Goal: Participate in discussion: Engage in conversation with other users on a specific topic

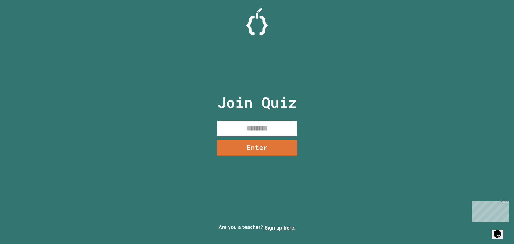
click at [271, 129] on input at bounding box center [257, 129] width 80 height 16
click at [270, 126] on input "*****" at bounding box center [257, 129] width 80 height 16
type input "********"
click at [268, 141] on link "Enter" at bounding box center [257, 147] width 73 height 18
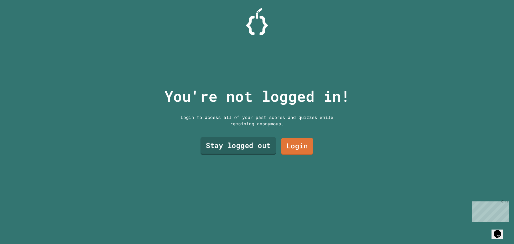
click at [243, 147] on link "Stay logged out" at bounding box center [239, 146] width 76 height 18
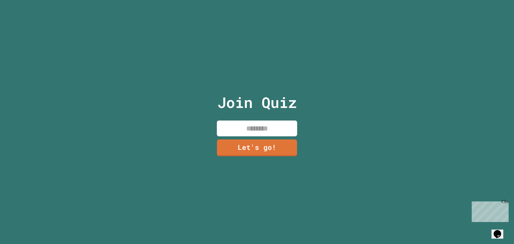
click at [254, 130] on input at bounding box center [257, 129] width 80 height 16
type input "*****"
click at [284, 142] on link "Let's go!" at bounding box center [257, 147] width 74 height 18
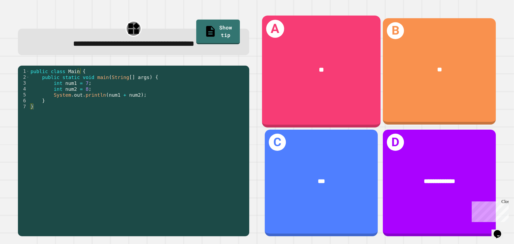
click at [313, 87] on div "A **" at bounding box center [321, 72] width 119 height 112
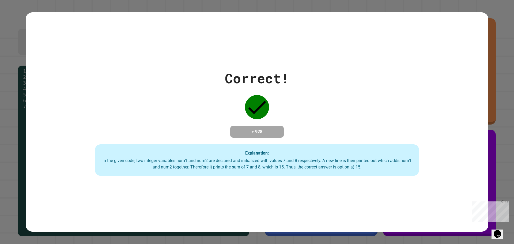
click at [246, 129] on h4 "+ 928" at bounding box center [257, 132] width 43 height 6
click at [245, 162] on div "In the given code, two integer variables num1 and num2 are declared and initial…" at bounding box center [256, 164] width 313 height 13
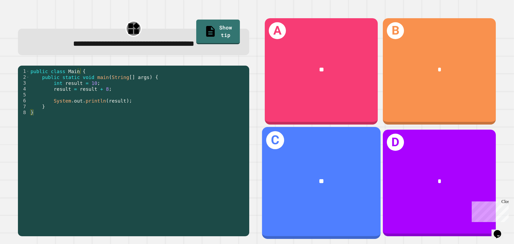
click at [338, 177] on div "**" at bounding box center [321, 182] width 92 height 10
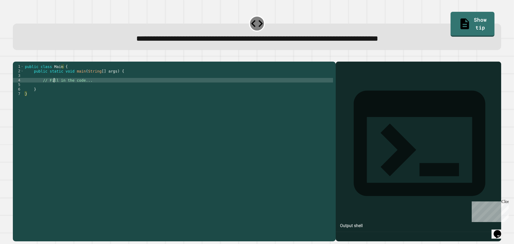
click at [54, 90] on div "public class Main { public static void main ( String [ ] args ) { // Fill in th…" at bounding box center [178, 146] width 309 height 164
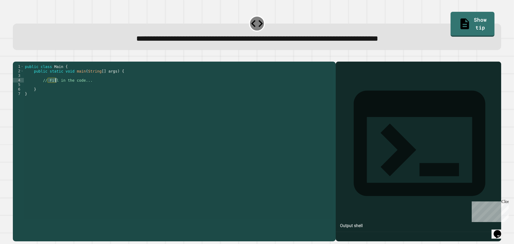
click at [54, 90] on div "public class Main { public static void main ( String [ ] args ) { // Fill in th…" at bounding box center [178, 141] width 309 height 155
click at [54, 90] on div "public class Main { public static void main ( String [ ] args ) { // Fill in th…" at bounding box center [178, 146] width 309 height 164
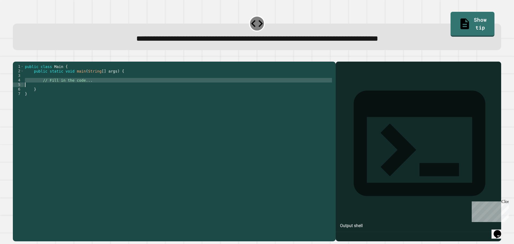
click at [54, 90] on div "public class Main { public static void main ( String [ ] args ) { // Fill in th…" at bounding box center [178, 146] width 309 height 164
click at [25, 88] on div "public class Main { public static void main ( String [ ] args ) { rectangle = }…" at bounding box center [178, 146] width 309 height 164
click at [59, 87] on div "public class Main { public static void main ( String [ ] args ) { int rectangle…" at bounding box center [178, 146] width 309 height 164
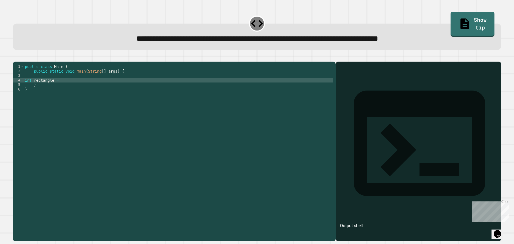
click at [39, 85] on div "public class Main { public static void main ( String [ ] args ) { int rectangle…" at bounding box center [178, 146] width 309 height 164
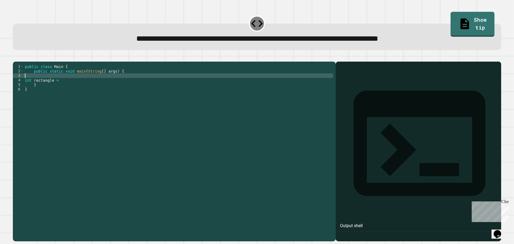
scroll to position [0, 0]
click at [39, 85] on div "public class Main { public static void main ( String [ ] args ) { int rectangle…" at bounding box center [178, 146] width 309 height 164
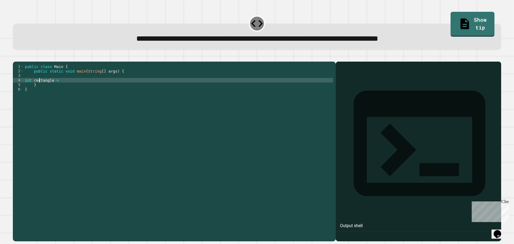
click at [40, 87] on div "public class Main { public static void main ( String [ ] args ) { int rectangle…" at bounding box center [178, 146] width 309 height 164
click at [65, 90] on div "public class Main { public static void main ( String [ ] args ) { int rectangle…" at bounding box center [178, 146] width 309 height 164
click at [58, 86] on div "public class Main { public static void main ( String [ ] args ) { int rectangle…" at bounding box center [178, 146] width 309 height 164
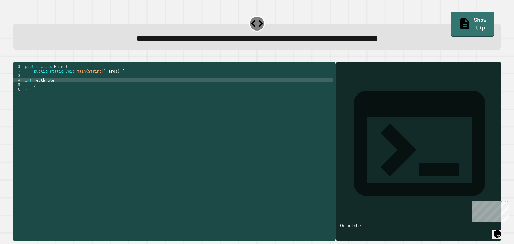
click at [43, 89] on div "public class Main { public static void main ( String [ ] args ) { int rectangle…" at bounding box center [178, 146] width 309 height 164
click at [71, 87] on div "public class Main { public static void main ( String [ ] args ) { int length = …" at bounding box center [178, 146] width 309 height 164
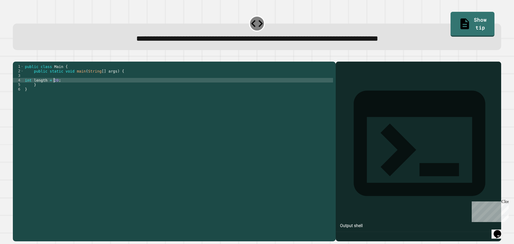
click at [54, 88] on div "public class Main { public static void main ( String [ ] args ) { int length = …" at bounding box center [178, 146] width 309 height 164
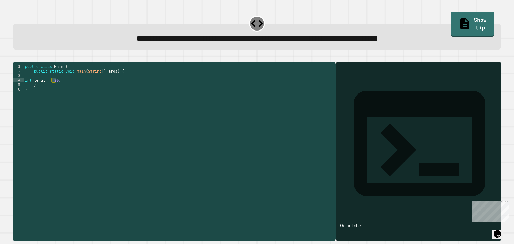
click at [54, 88] on div "public class Main { public static void main ( String [ ] args ) { int length = …" at bounding box center [178, 146] width 309 height 164
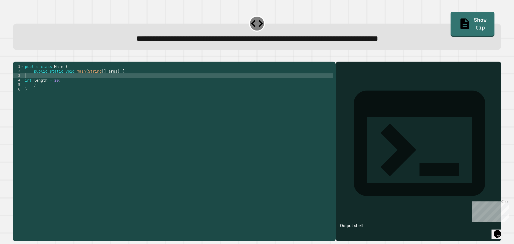
click at [52, 85] on div "public class Main { public static void main ( String [ ] args ) { int length = …" at bounding box center [178, 146] width 309 height 164
click at [52, 86] on div "public class Main { public static void main ( String [ ] args ) { int length = …" at bounding box center [178, 146] width 309 height 164
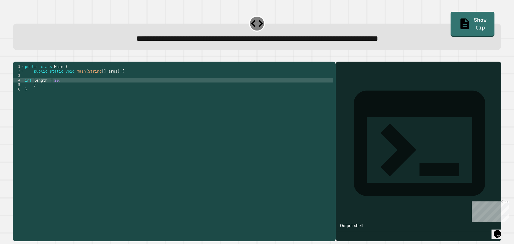
click at [52, 87] on div "public class Main { public static void main ( String [ ] args ) { int length = …" at bounding box center [178, 146] width 309 height 164
click at [43, 87] on div "public class Main { public static void main ( String [ ] args ) { int length = …" at bounding box center [178, 141] width 309 height 155
click at [43, 87] on div "public class Main { public static void main ( String [ ] args ) { int length = …" at bounding box center [178, 146] width 309 height 164
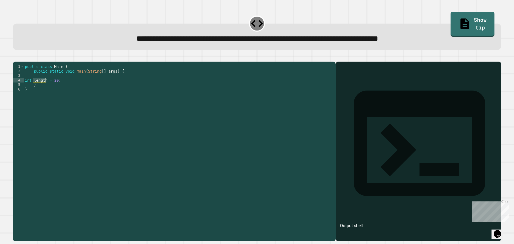
click at [43, 87] on div "public class Main { public static void main ( String [ ] args ) { int length = …" at bounding box center [178, 146] width 309 height 164
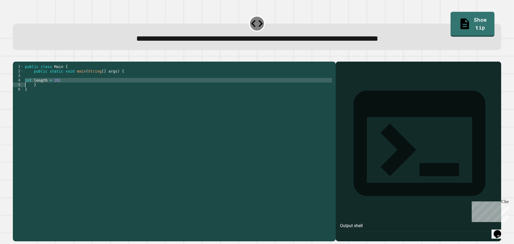
click at [60, 89] on div "public class Main { public static void main ( String [ ] args ) { int length = …" at bounding box center [178, 141] width 309 height 155
type textarea "**********"
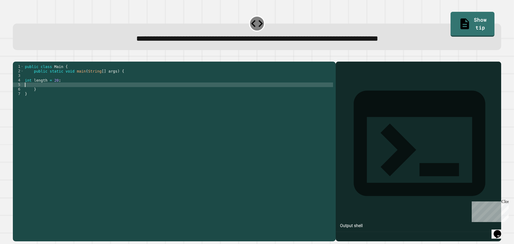
paste textarea "**********"
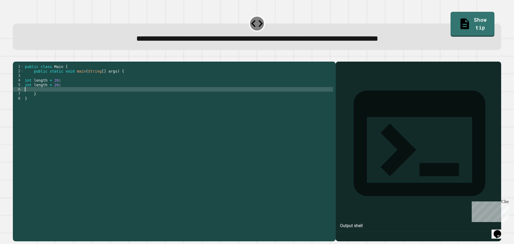
click at [40, 89] on div "public class Main { public static void main ( String [ ] args ) { int length = …" at bounding box center [178, 146] width 309 height 164
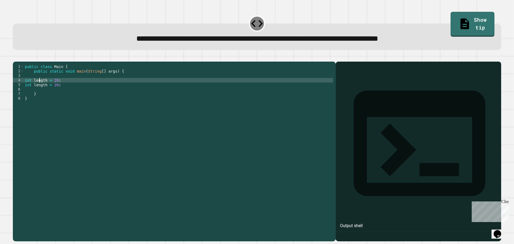
click at [40, 89] on div "public class Main { public static void main ( String [ ] args ) { int length = …" at bounding box center [178, 146] width 309 height 164
click at [35, 88] on div "public class Main { public static void main ( String [ ] args ) { int length = …" at bounding box center [178, 141] width 309 height 155
drag, startPoint x: 33, startPoint y: 88, endPoint x: 66, endPoint y: 92, distance: 33.3
click at [66, 92] on div "public class Main { public static void main ( String [ ] args ) { int length = …" at bounding box center [178, 146] width 309 height 164
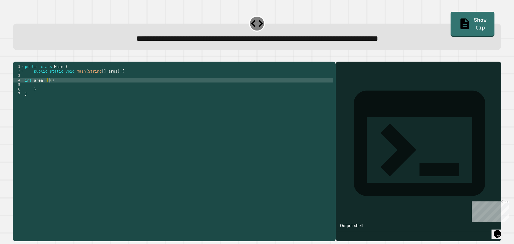
scroll to position [0, 2]
type textarea "**********"
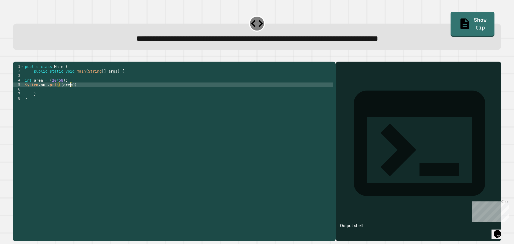
scroll to position [0, 3]
type textarea "**********"
click at [16, 57] on button "button" at bounding box center [16, 57] width 0 height 0
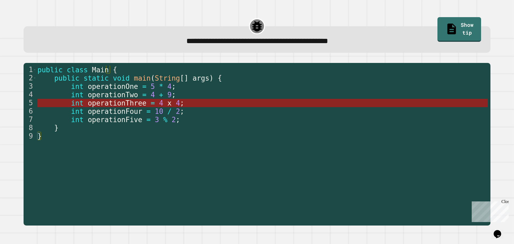
click at [119, 102] on span "operationThree" at bounding box center [117, 103] width 59 height 8
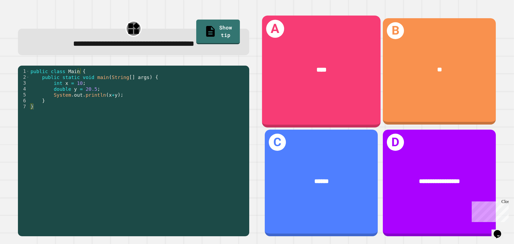
click at [306, 104] on div "A ****" at bounding box center [321, 72] width 119 height 112
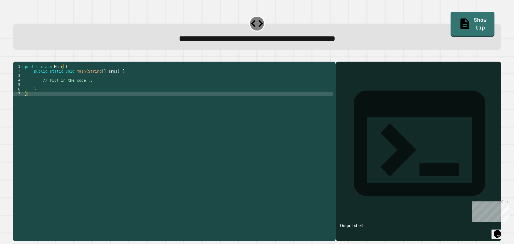
click at [39, 91] on div "public class Main { public static void main ( String [ ] args ) { // Fill in th…" at bounding box center [178, 146] width 309 height 164
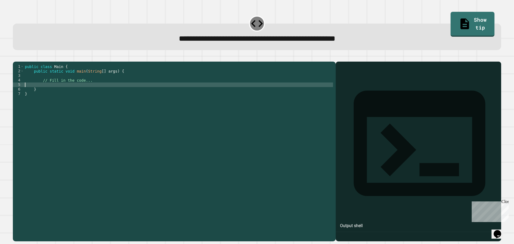
click at [39, 91] on div "public class Main { public static void main ( String [ ] args ) { // Fill in th…" at bounding box center [178, 146] width 309 height 164
click at [40, 89] on div "public class Main { public static void main ( String [ ] args ) { // Fill in th…" at bounding box center [178, 146] width 309 height 164
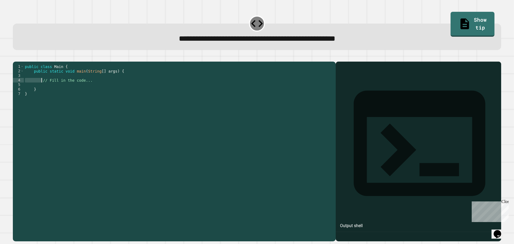
click at [40, 89] on div "public class Main { public static void main ( String [ ] args ) { // Fill in th…" at bounding box center [178, 146] width 309 height 164
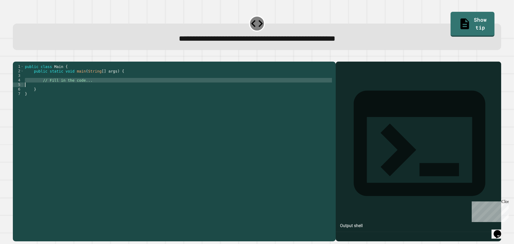
click at [40, 89] on div "public class Main { public static void main ( String [ ] args ) { // Fill in th…" at bounding box center [178, 146] width 309 height 164
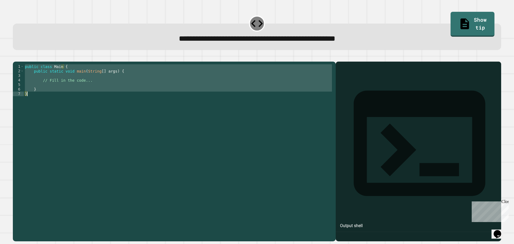
click at [40, 89] on div "public class Main { public static void main ( String [ ] args ) { // Fill in th…" at bounding box center [178, 146] width 309 height 164
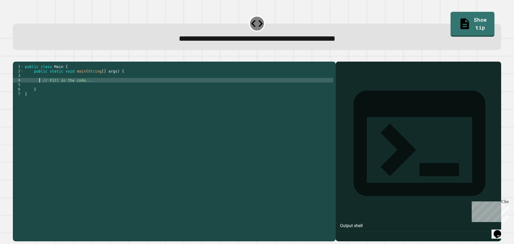
click at [40, 89] on div "public class Main { public static void main ( String [ ] args ) { // Fill in th…" at bounding box center [178, 146] width 309 height 164
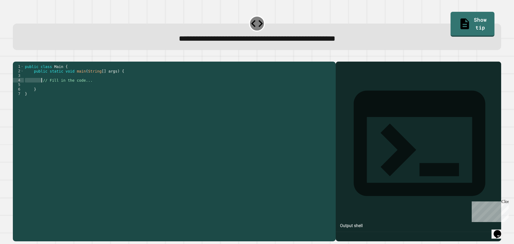
click at [40, 89] on div "public class Main { public static void main ( String [ ] args ) { // Fill in th…" at bounding box center [178, 146] width 309 height 164
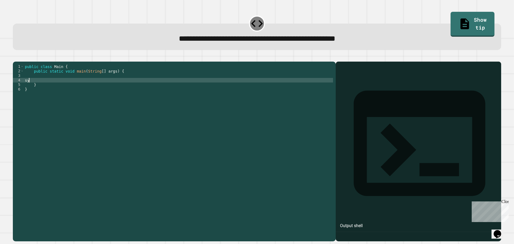
type textarea "*"
click at [79, 87] on div "public class Main { public static void main ( String [ ] args ) { System . out …" at bounding box center [178, 146] width 309 height 164
click at [16, 57] on icon "button" at bounding box center [16, 57] width 0 height 0
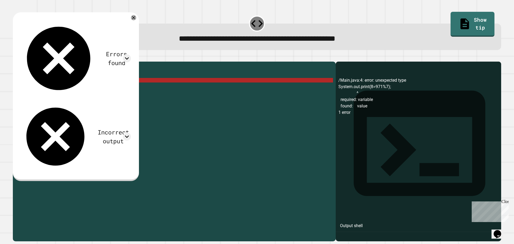
click at [62, 88] on div "public class Main { public static void main ( String [ ] args ) { System . out …" at bounding box center [178, 146] width 309 height 164
click at [65, 89] on div "public class Main { public static void main ( String [ ] args ) { System . out …" at bounding box center [178, 146] width 309 height 164
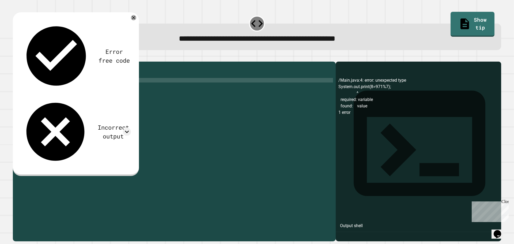
scroll to position [0, 3]
type textarea "**********"
click at [21, 62] on icon "button" at bounding box center [19, 61] width 3 height 4
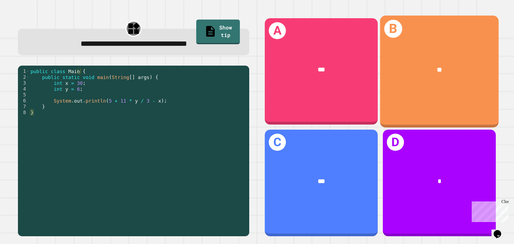
click at [420, 39] on div "B **" at bounding box center [439, 72] width 119 height 112
